Goal: Task Accomplishment & Management: Manage account settings

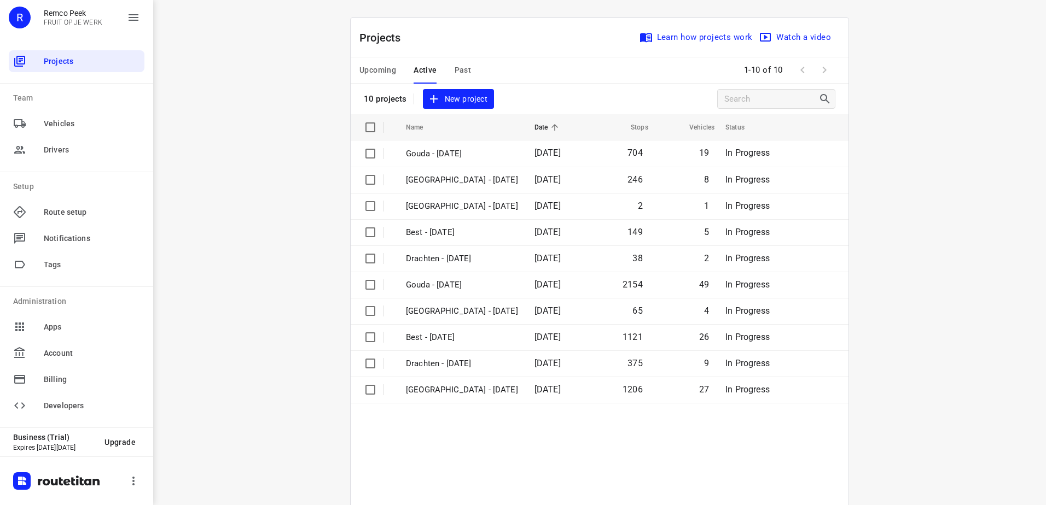
click at [382, 59] on button "Upcoming" at bounding box center [377, 70] width 37 height 26
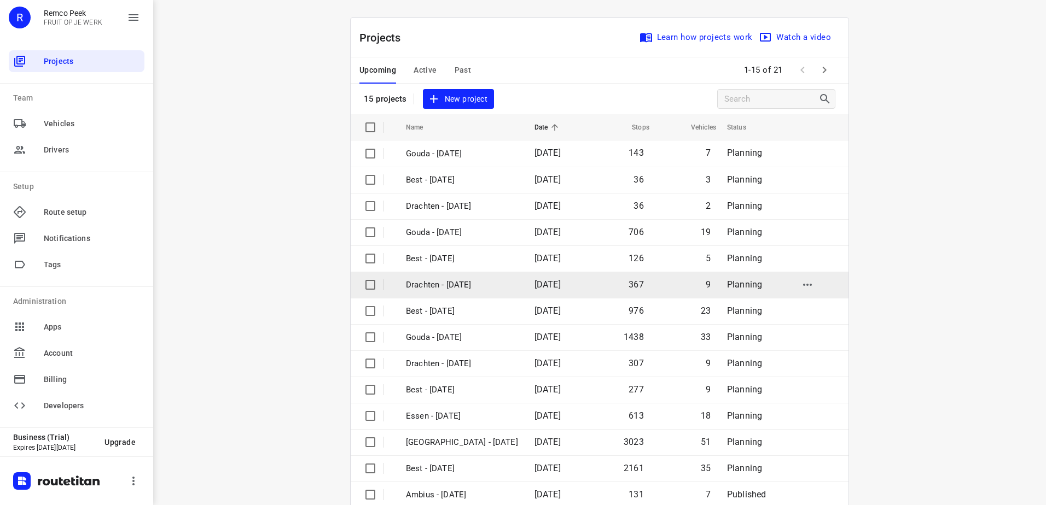
scroll to position [48, 0]
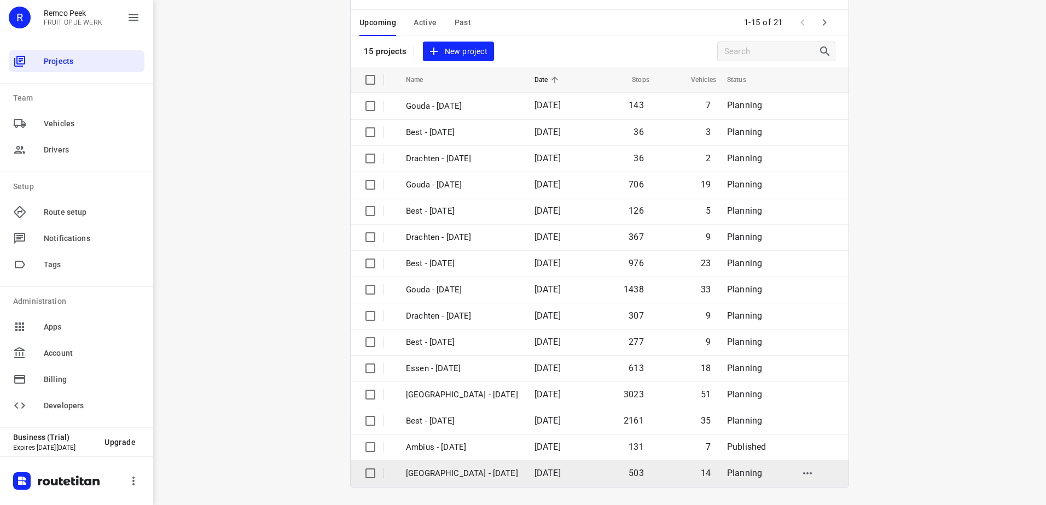
click at [495, 463] on td "[GEOGRAPHIC_DATA] - [DATE]" at bounding box center [460, 474] width 131 height 26
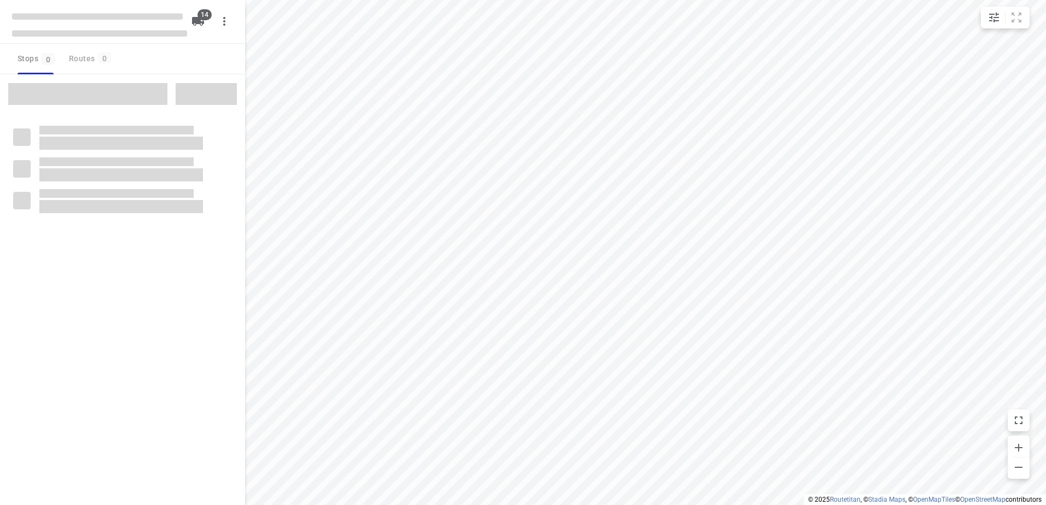
checkbox input "true"
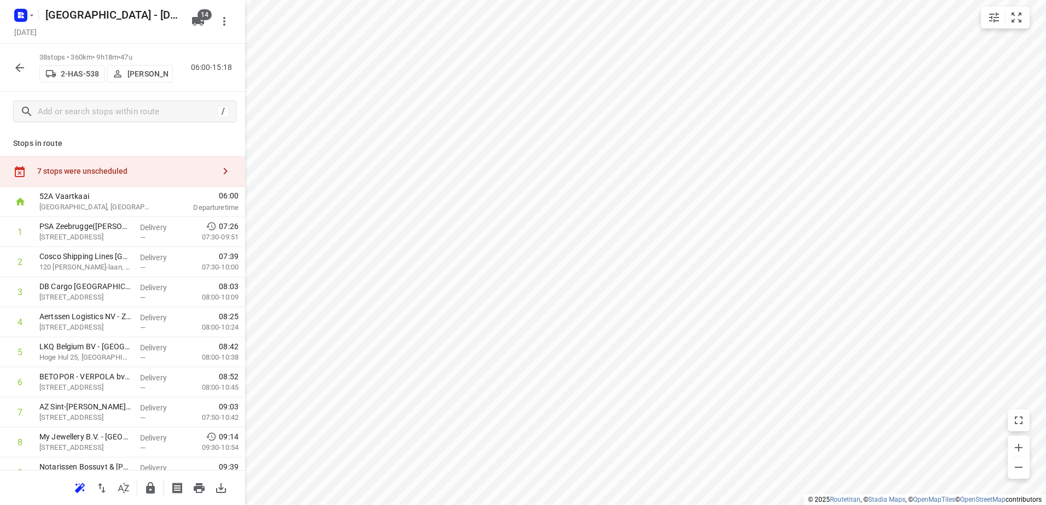
click at [147, 178] on div "7 stops were unscheduled" at bounding box center [122, 171] width 245 height 31
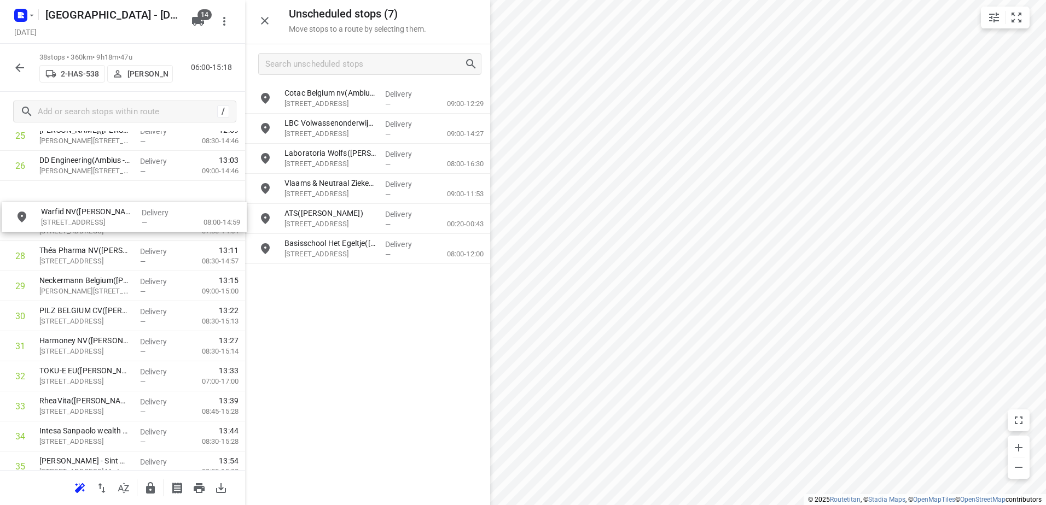
scroll to position [811, 0]
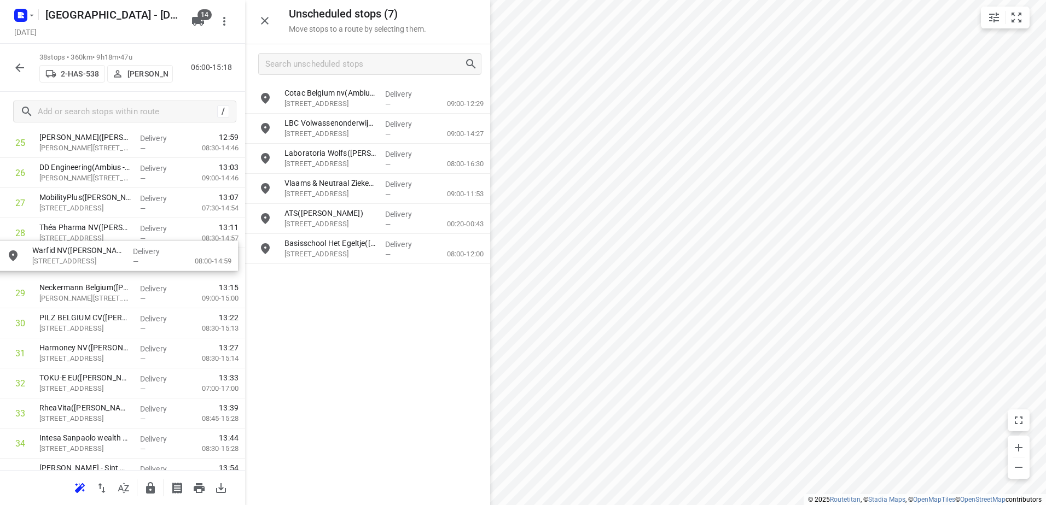
drag, startPoint x: 398, startPoint y: 190, endPoint x: 143, endPoint y: 260, distance: 264.5
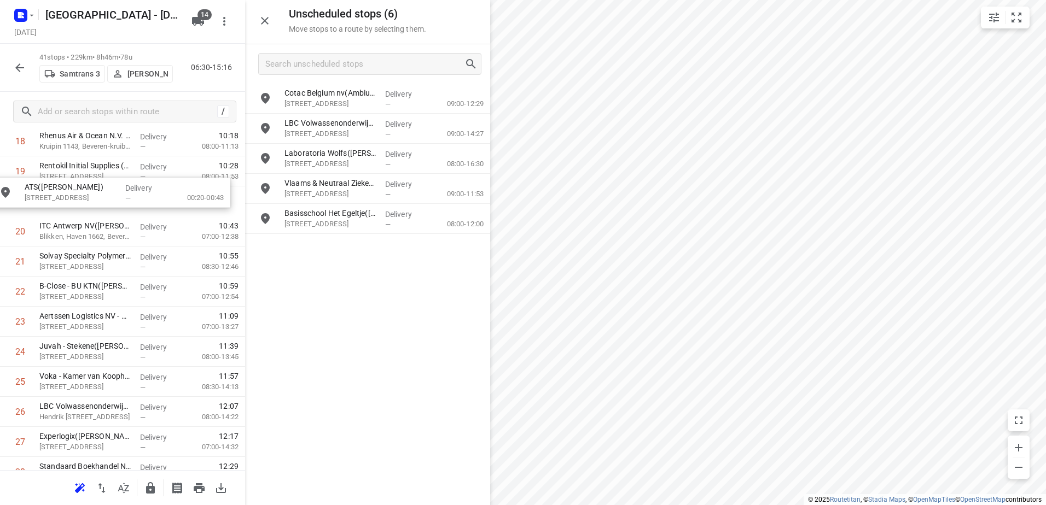
scroll to position [596, 0]
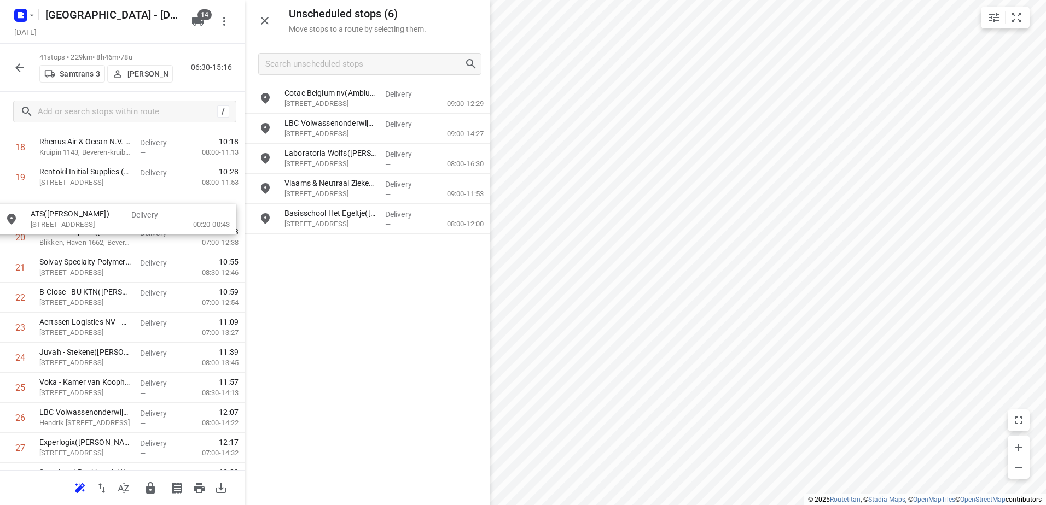
drag, startPoint x: 441, startPoint y: 225, endPoint x: 184, endPoint y: 227, distance: 256.5
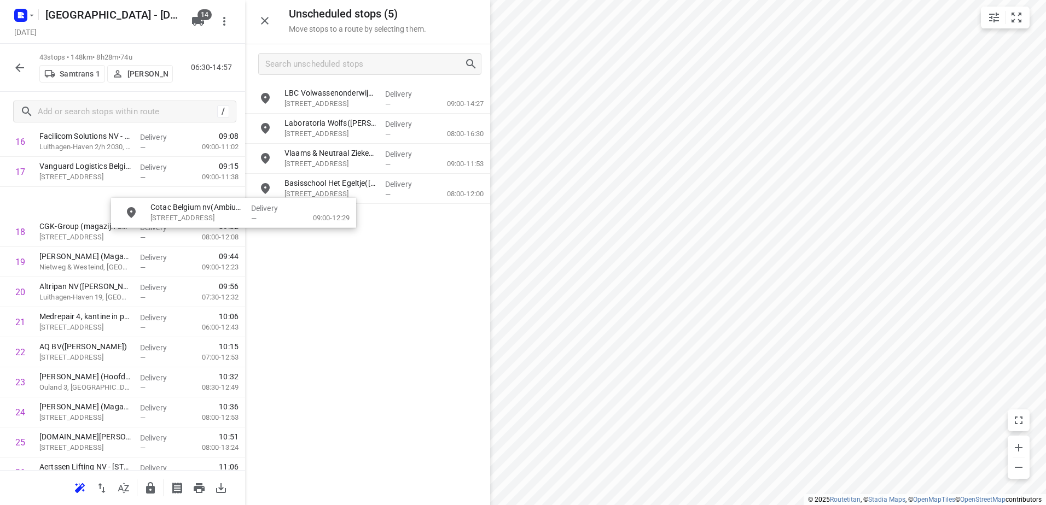
scroll to position [541, 0]
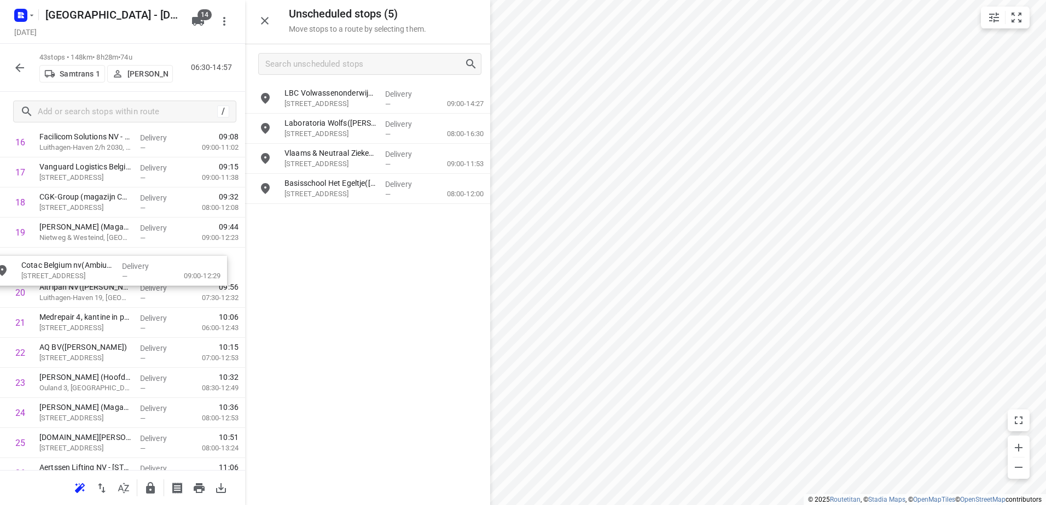
drag, startPoint x: 378, startPoint y: 103, endPoint x: 115, endPoint y: 271, distance: 312.1
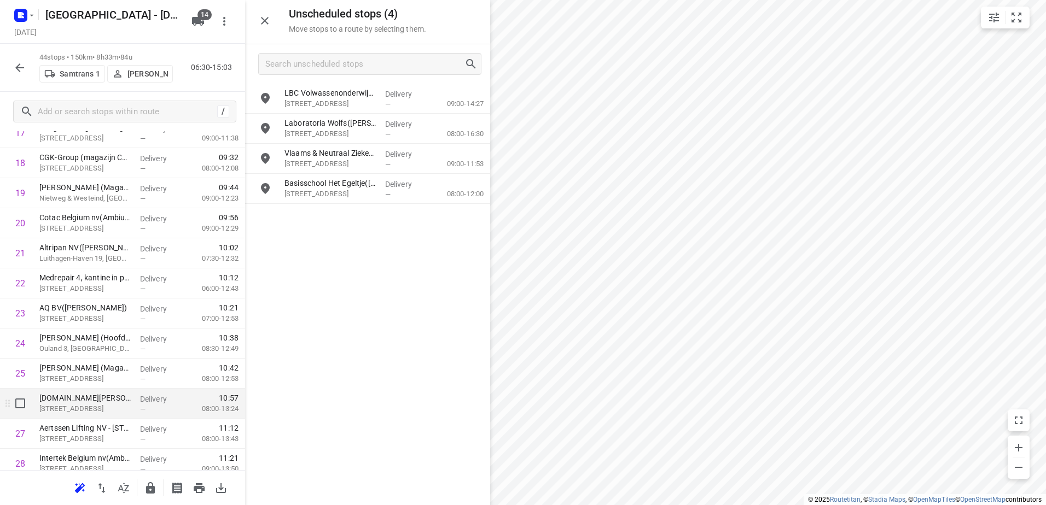
scroll to position [596, 0]
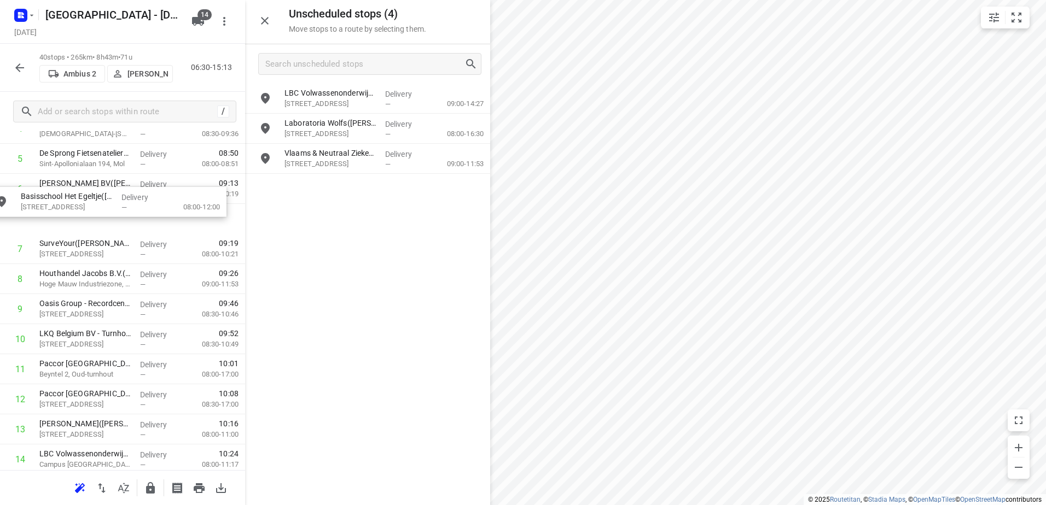
drag, startPoint x: 470, startPoint y: 182, endPoint x: 202, endPoint y: 197, distance: 268.4
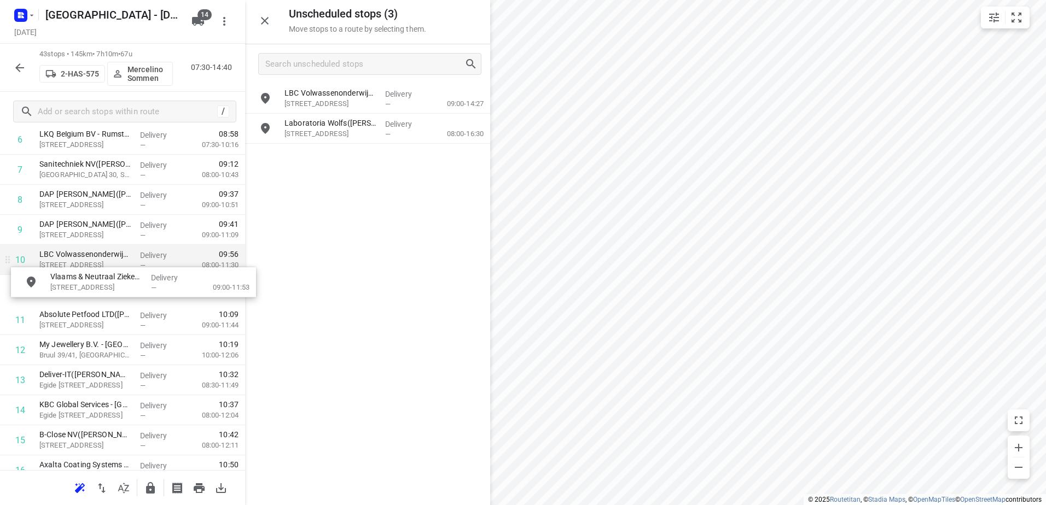
drag, startPoint x: 409, startPoint y: 146, endPoint x: 168, endPoint y: 273, distance: 272.3
click at [168, 273] on div "Delivery —" at bounding box center [160, 260] width 49 height 30
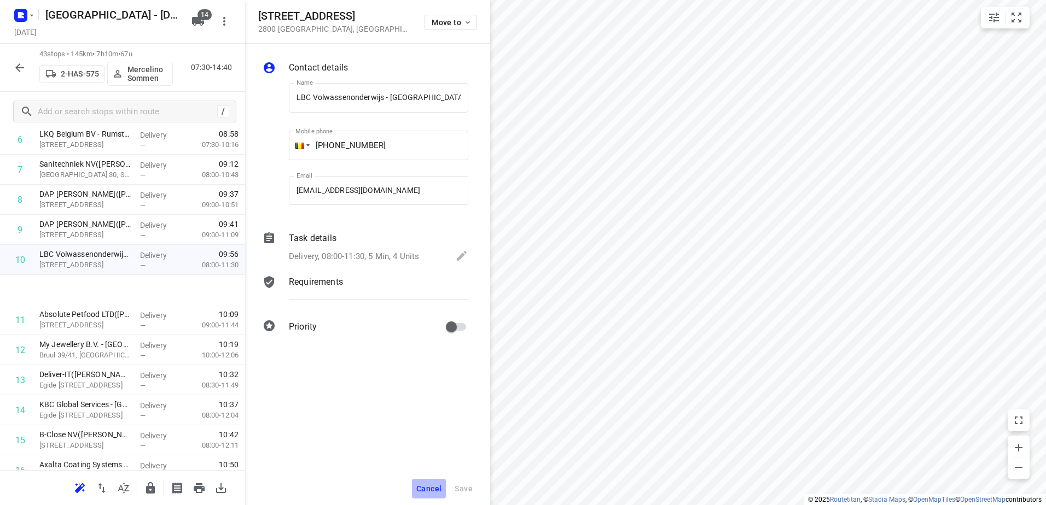
click at [429, 494] on button "Cancel" at bounding box center [429, 489] width 34 height 20
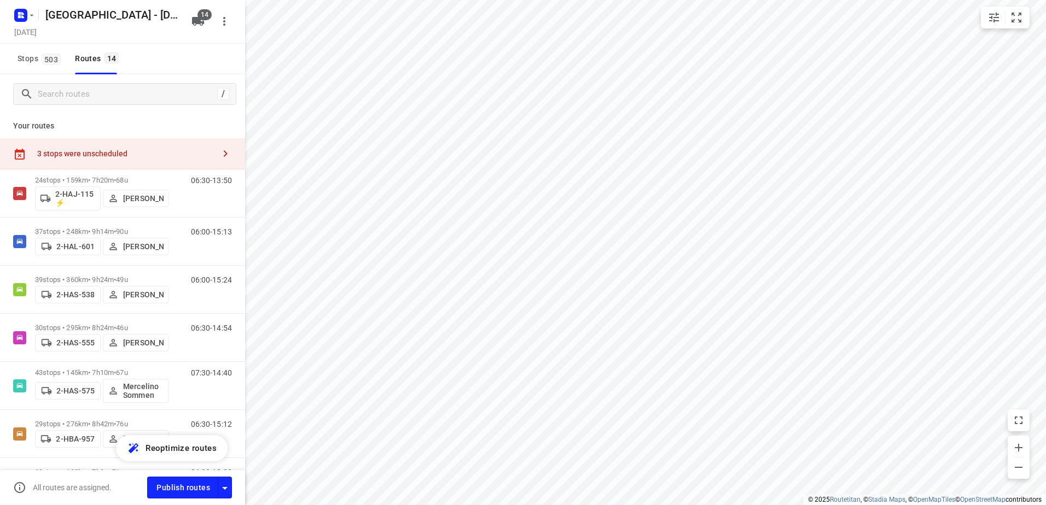
checkbox input "true"
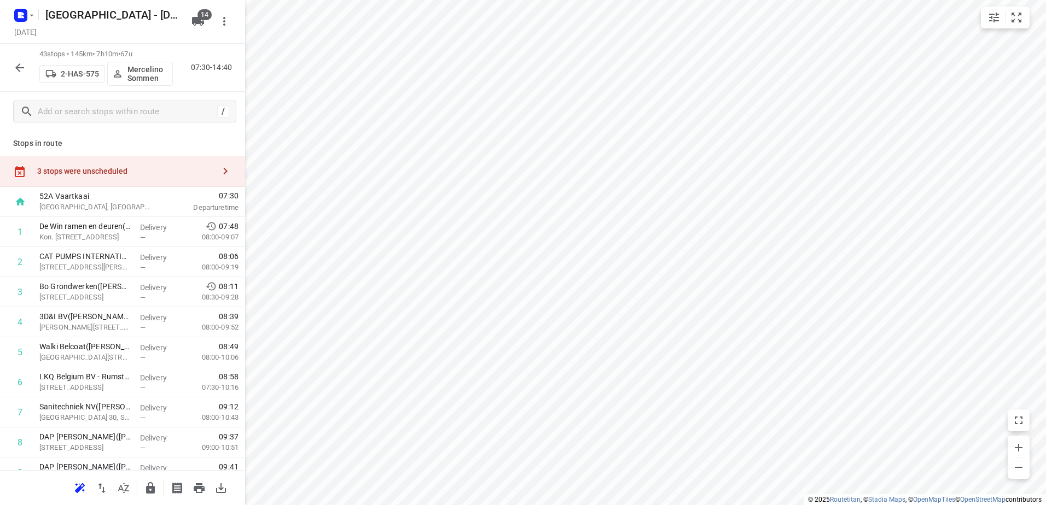
click at [121, 176] on div "3 stops were unscheduled" at bounding box center [122, 171] width 245 height 31
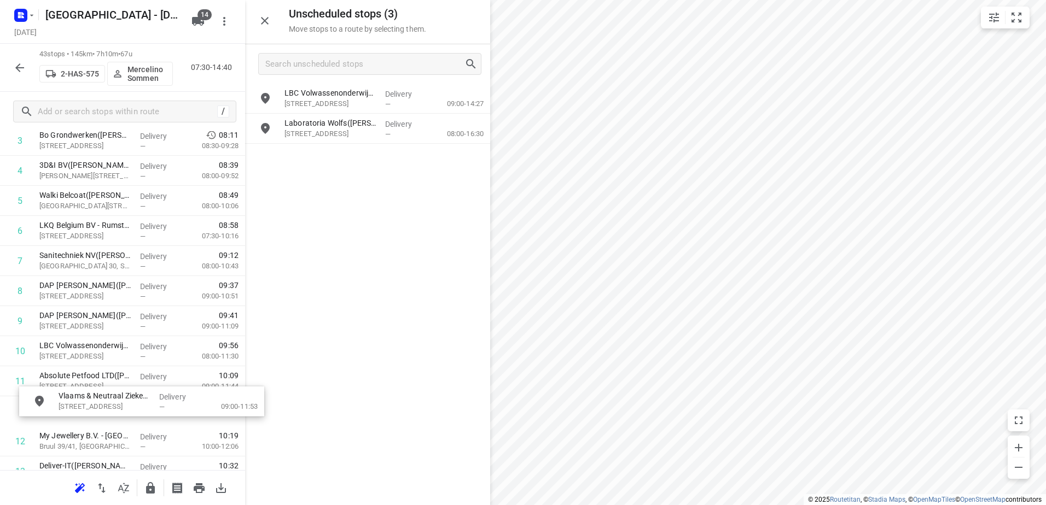
drag, startPoint x: 384, startPoint y: 161, endPoint x: 154, endPoint y: 406, distance: 335.5
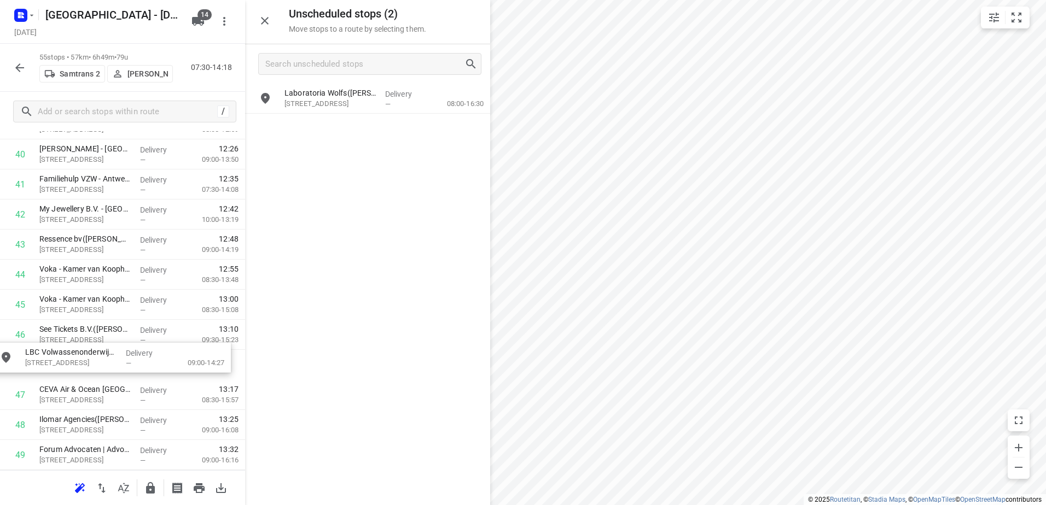
scroll to position [1251, 0]
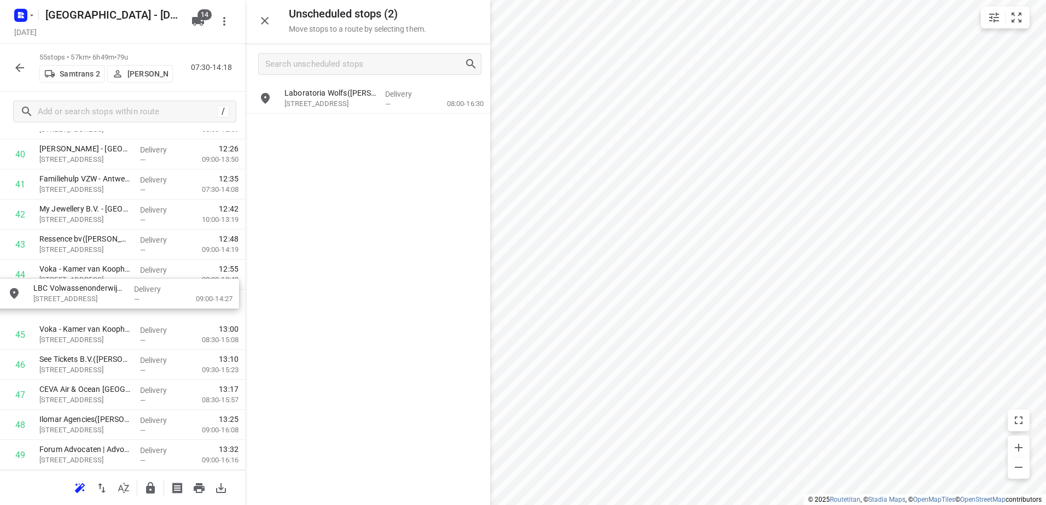
drag, startPoint x: 401, startPoint y: 88, endPoint x: 138, endPoint y: 277, distance: 324.8
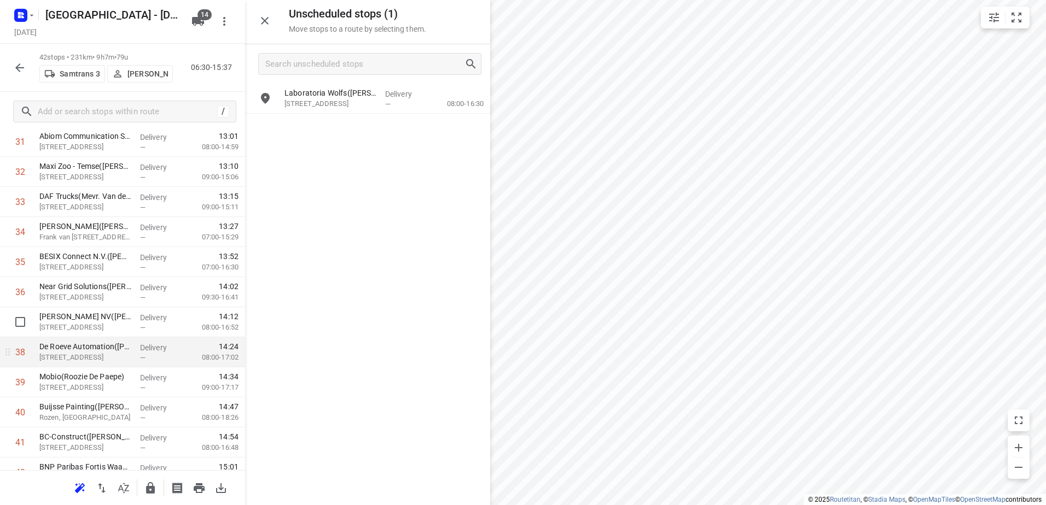
scroll to position [1040, 0]
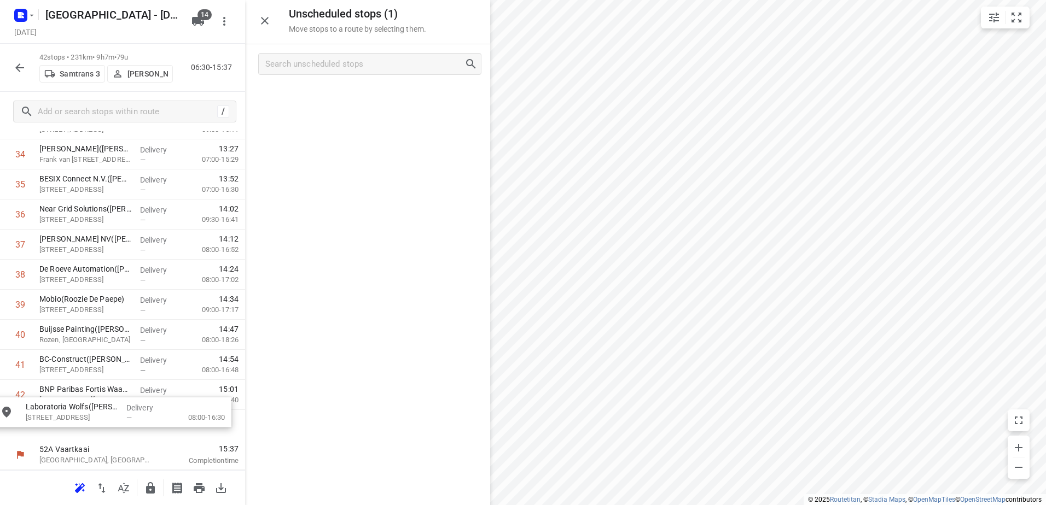
drag, startPoint x: 350, startPoint y: 113, endPoint x: 109, endPoint y: 411, distance: 383.4
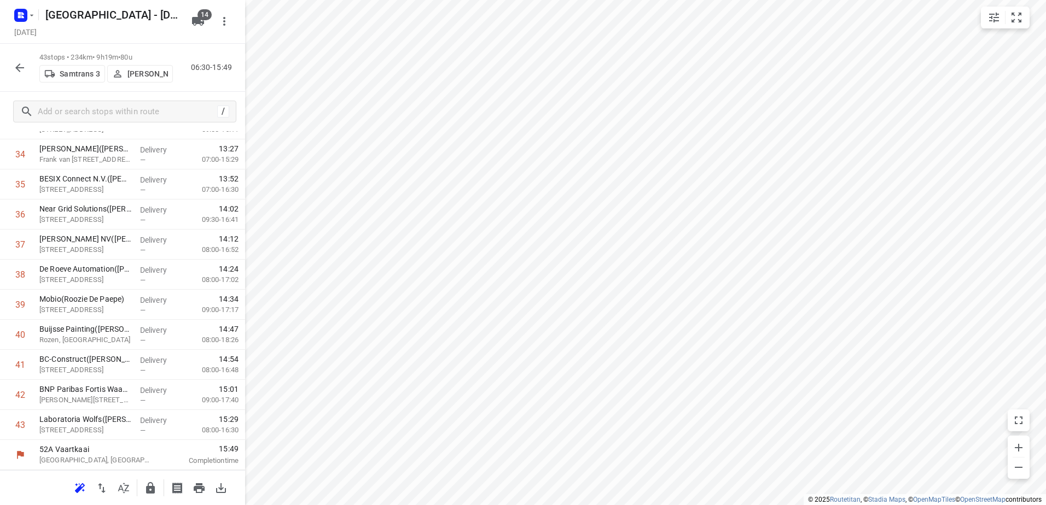
scroll to position [1039, 0]
click at [21, 63] on icon "button" at bounding box center [19, 67] width 13 height 13
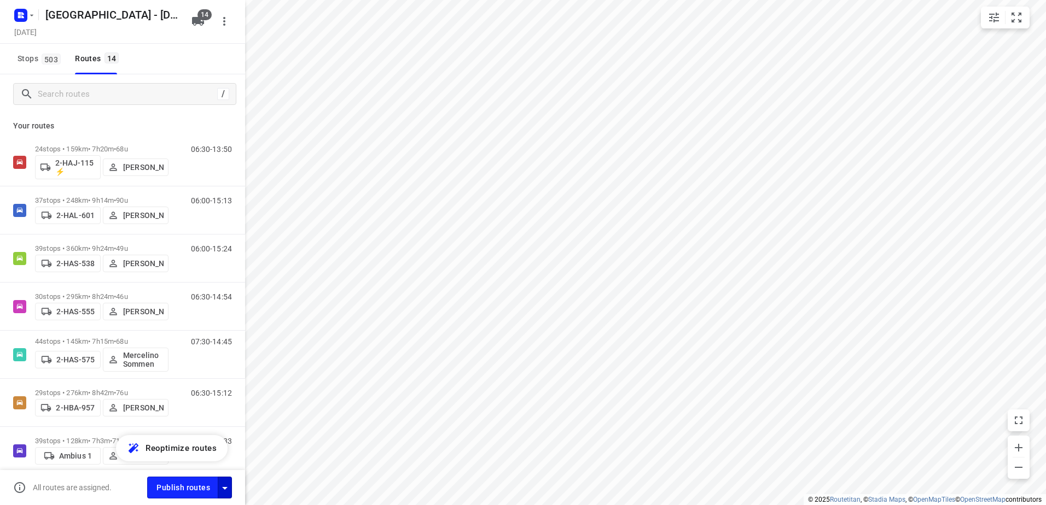
click at [219, 484] on icon "button" at bounding box center [224, 488] width 13 height 13
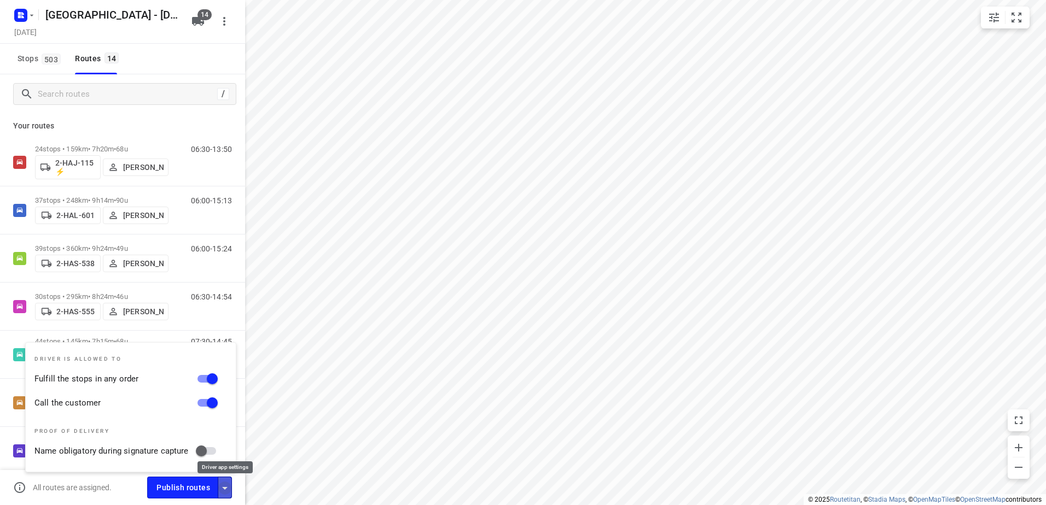
click at [226, 485] on icon "button" at bounding box center [224, 488] width 13 height 13
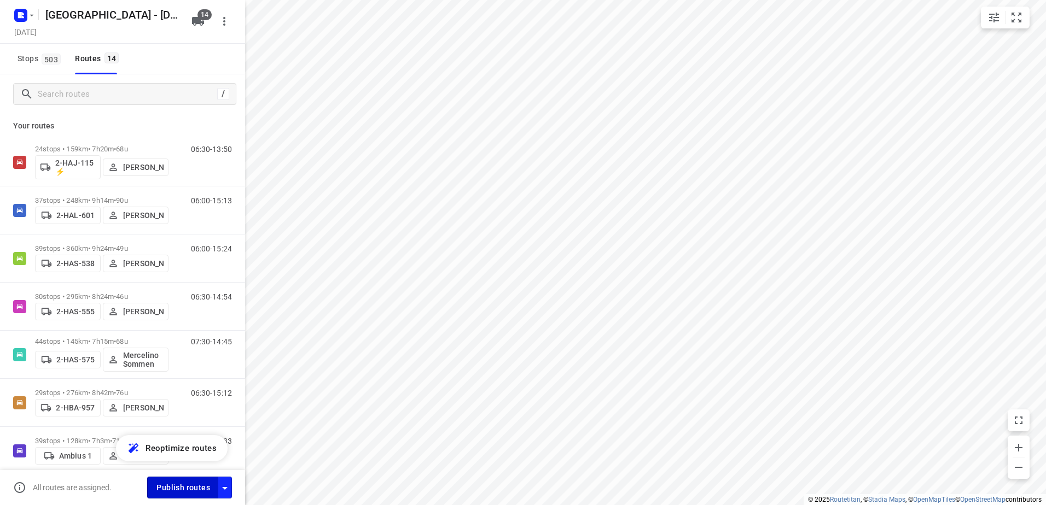
click at [195, 491] on span "Publish routes" at bounding box center [183, 488] width 54 height 14
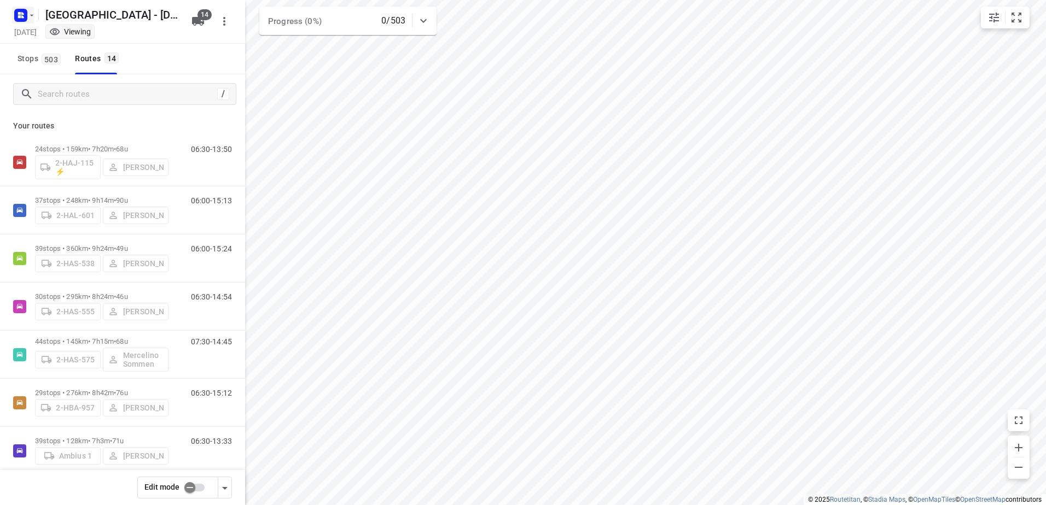
click at [20, 18] on icon "button" at bounding box center [19, 16] width 3 height 3
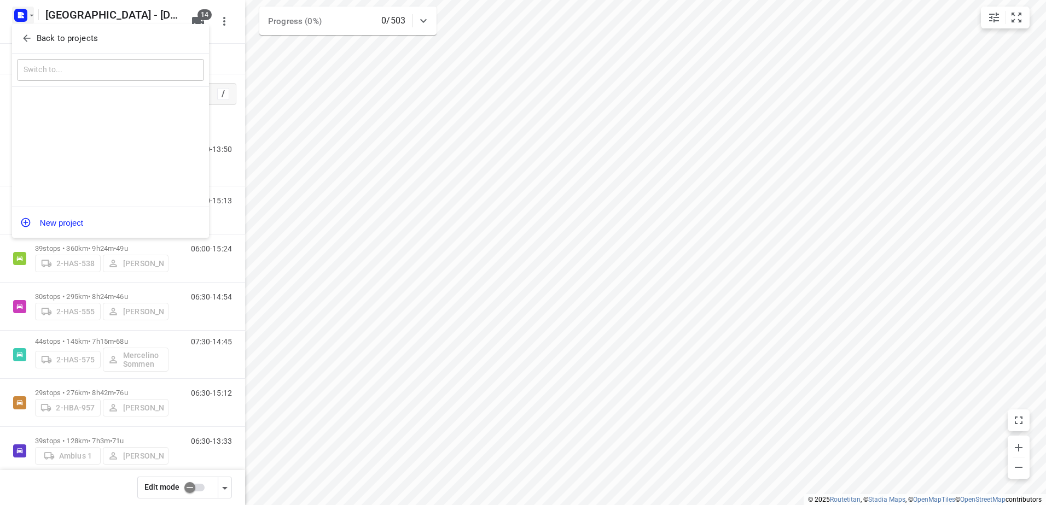
click at [29, 37] on icon "button" at bounding box center [26, 38] width 11 height 11
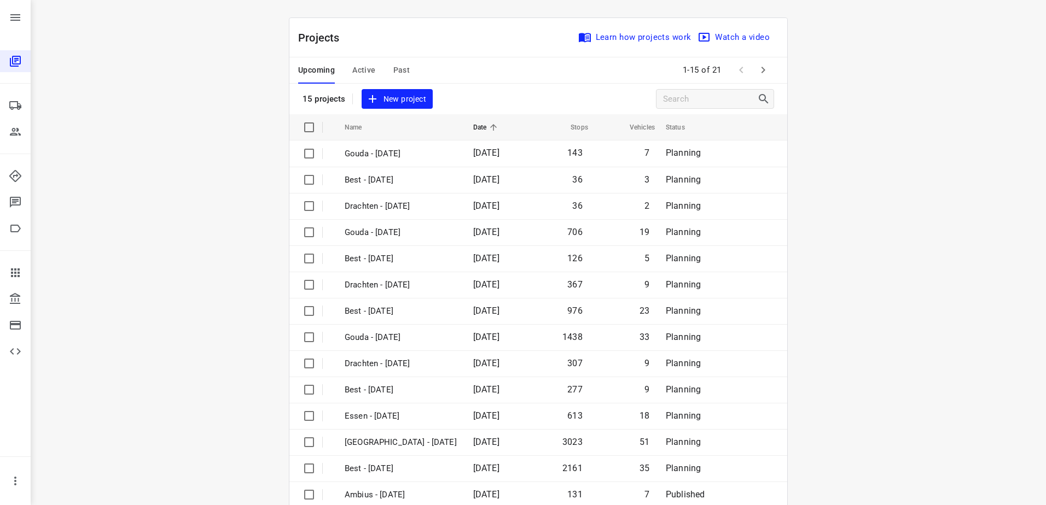
click at [761, 69] on icon "button" at bounding box center [763, 70] width 4 height 7
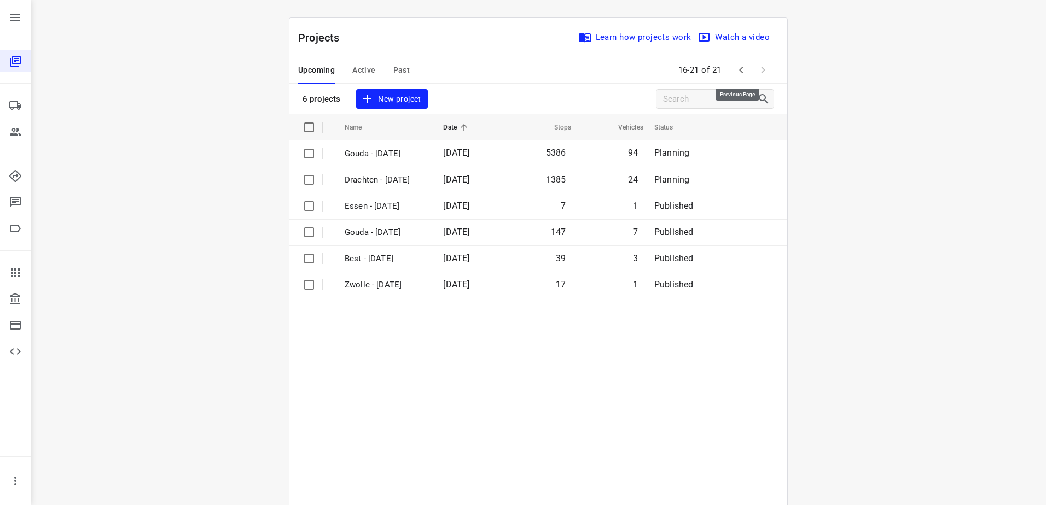
click at [735, 70] on icon "button" at bounding box center [741, 69] width 13 height 13
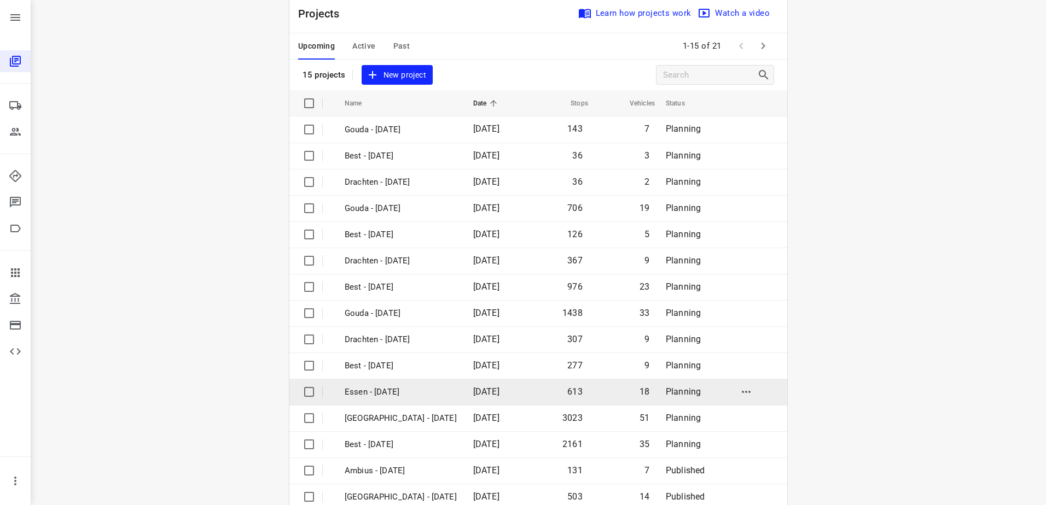
scroll to position [48, 0]
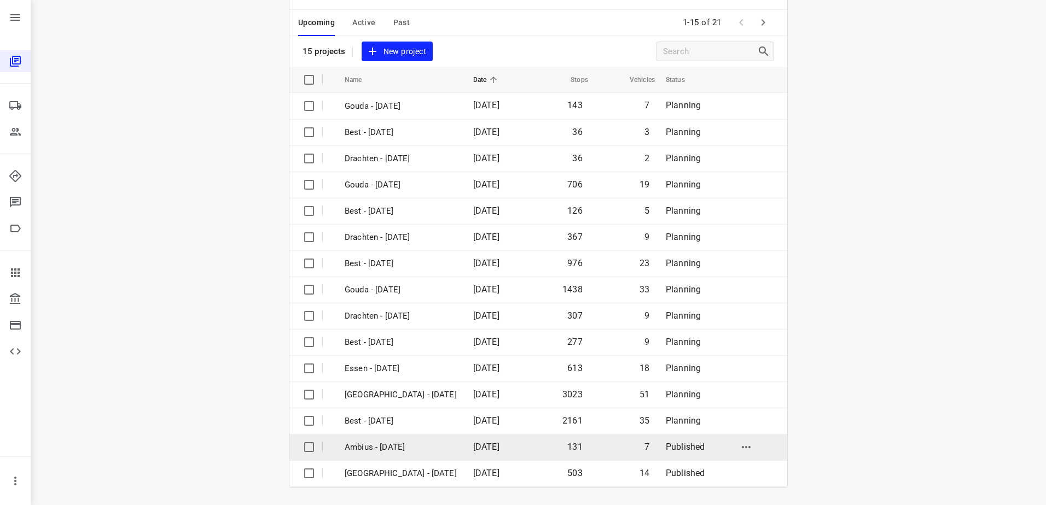
click at [464, 452] on td "[DATE]" at bounding box center [495, 447] width 63 height 26
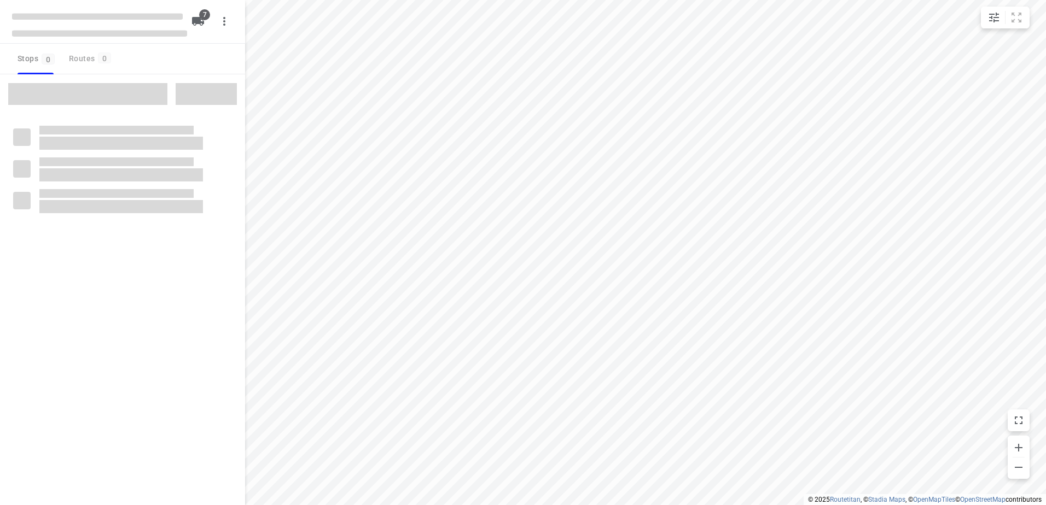
checkbox input "true"
